Goal: Information Seeking & Learning: Check status

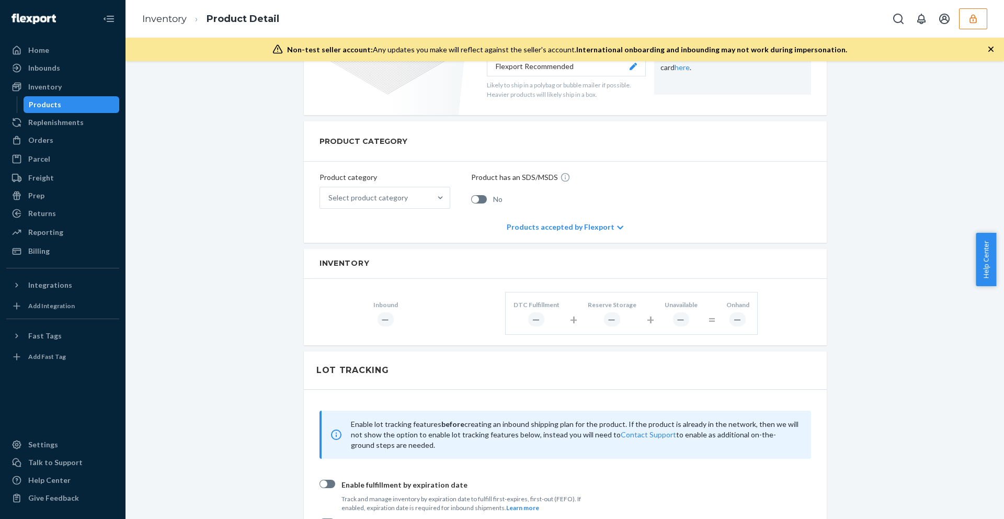
scroll to position [387, 0]
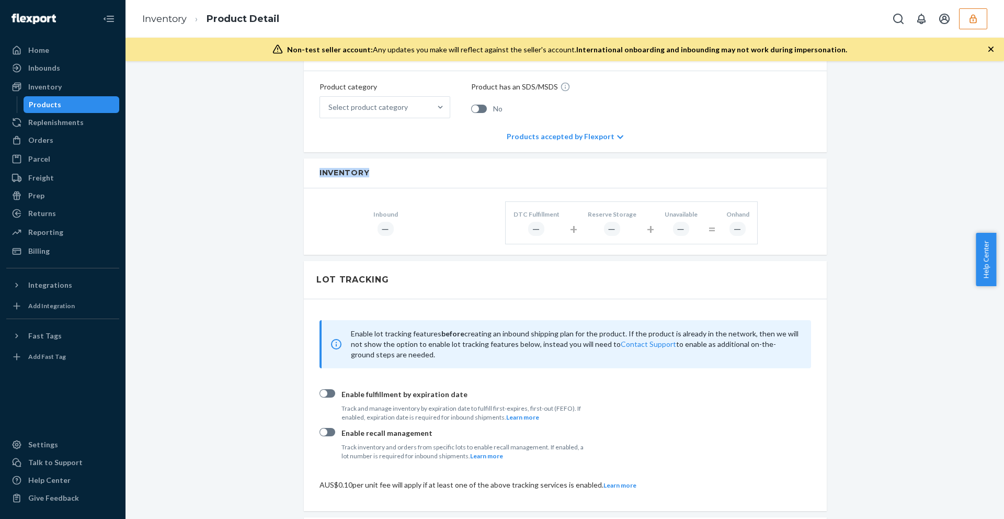
drag, startPoint x: 307, startPoint y: 168, endPoint x: 371, endPoint y: 172, distance: 64.4
click at [371, 172] on div "Inventory" at bounding box center [565, 172] width 523 height 29
click at [321, 170] on h2 "Inventory" at bounding box center [566, 173] width 492 height 8
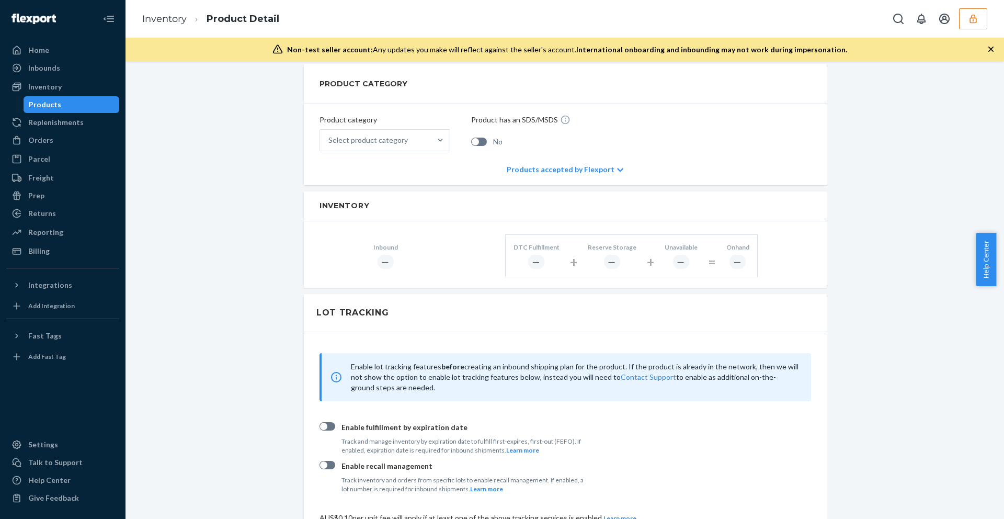
scroll to position [402, 0]
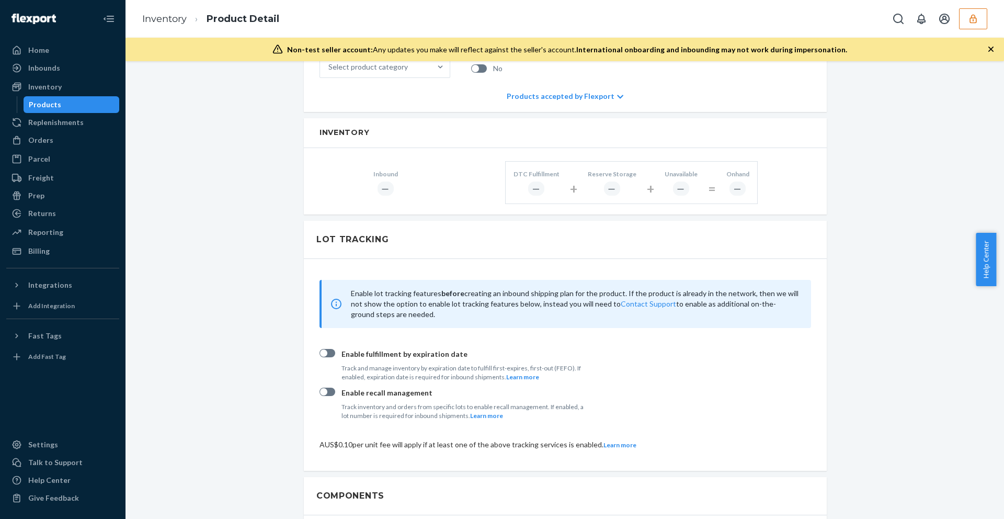
scroll to position [430, 0]
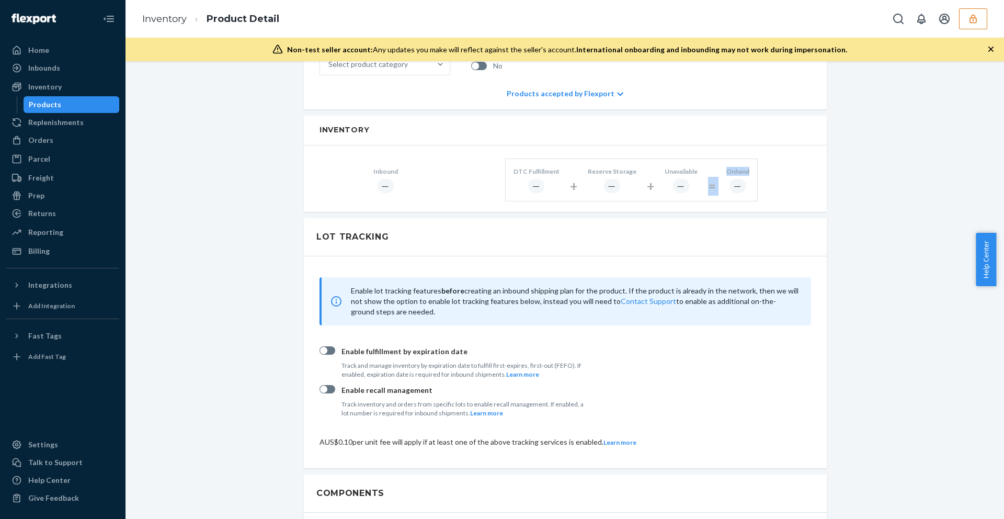
drag, startPoint x: 701, startPoint y: 185, endPoint x: 724, endPoint y: 179, distance: 23.9
click at [724, 179] on div "DTC Fulfillment ― + Reserve Storage ― + Unavailable ― = Onhand ―" at bounding box center [631, 179] width 253 height 43
click at [802, 177] on div "Inbound ― DTC Fulfillment ― + Reserve Storage ― + Unavailable ― = Onhand ―" at bounding box center [565, 178] width 523 height 66
